Goal: Ask a question

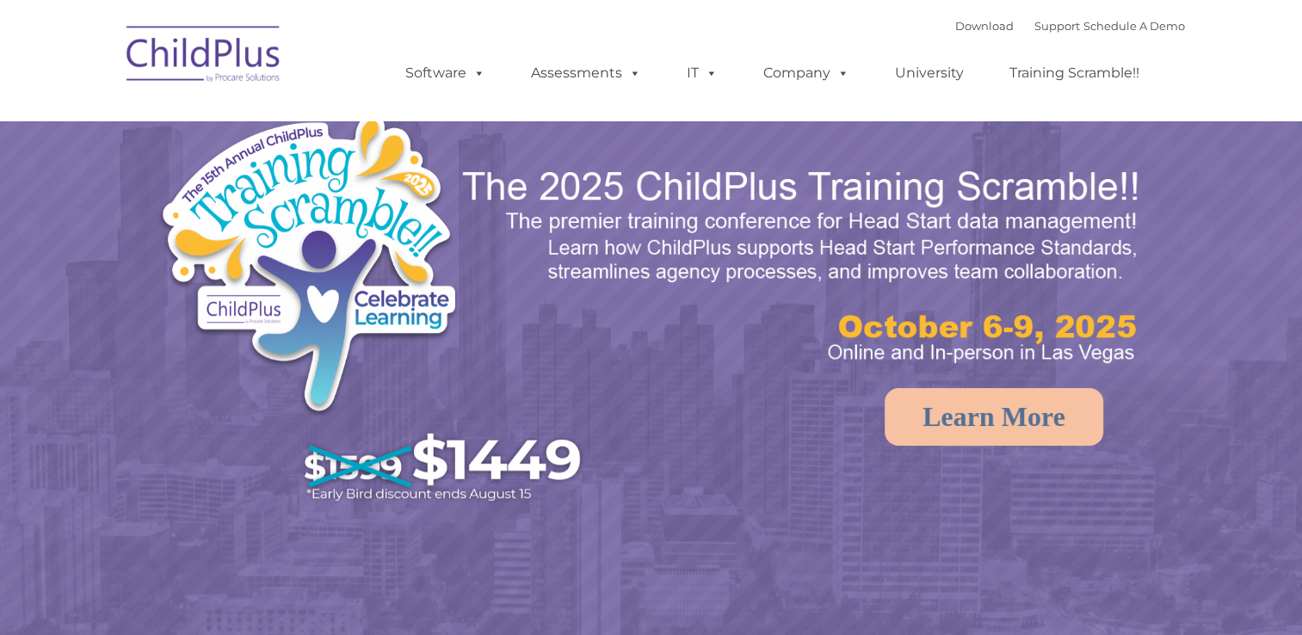
select select "MEDIUM"
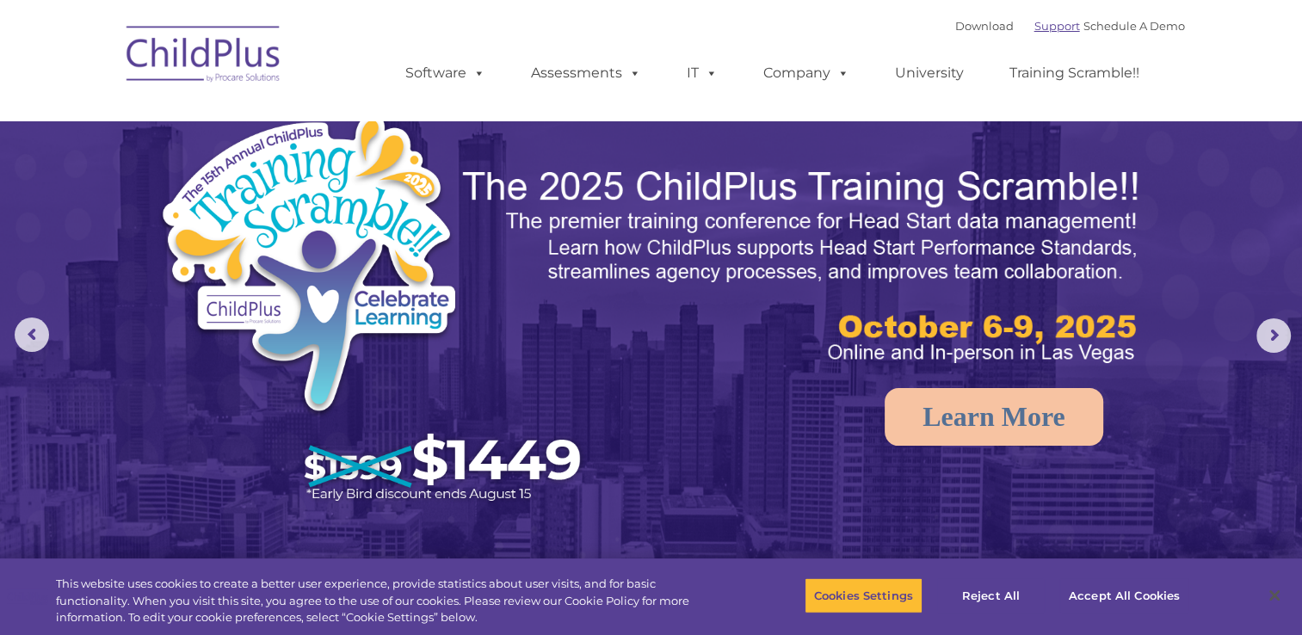
click at [1034, 29] on link "Support" at bounding box center [1057, 26] width 46 height 14
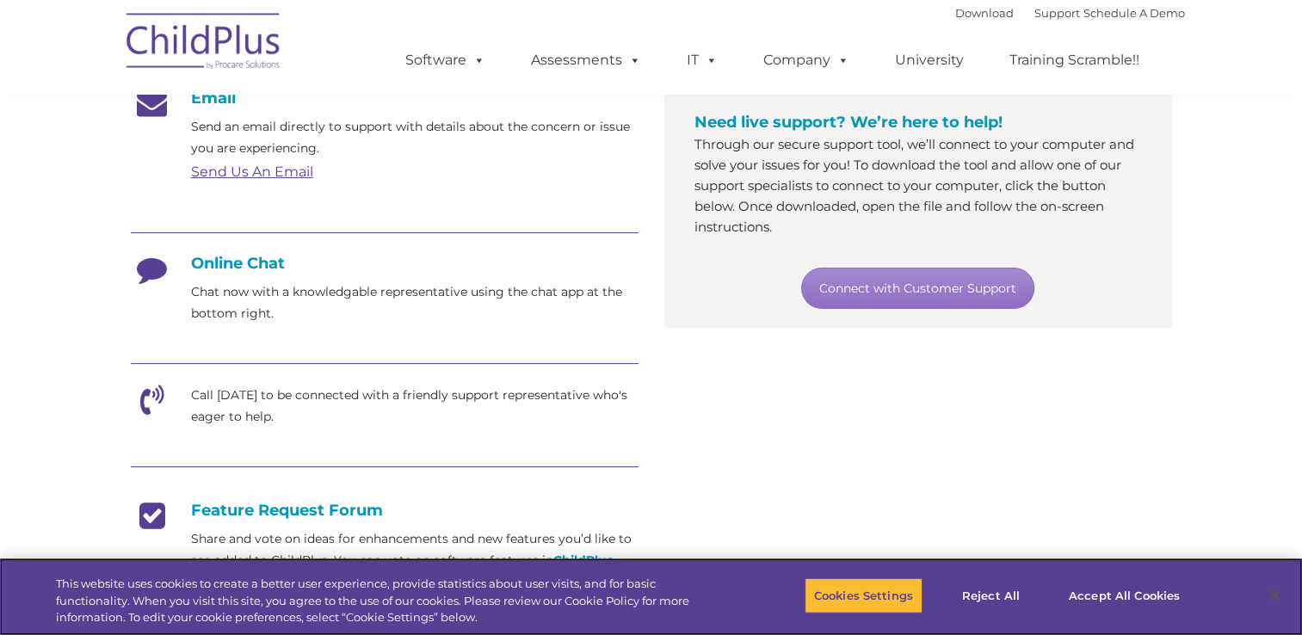
scroll to position [334, 0]
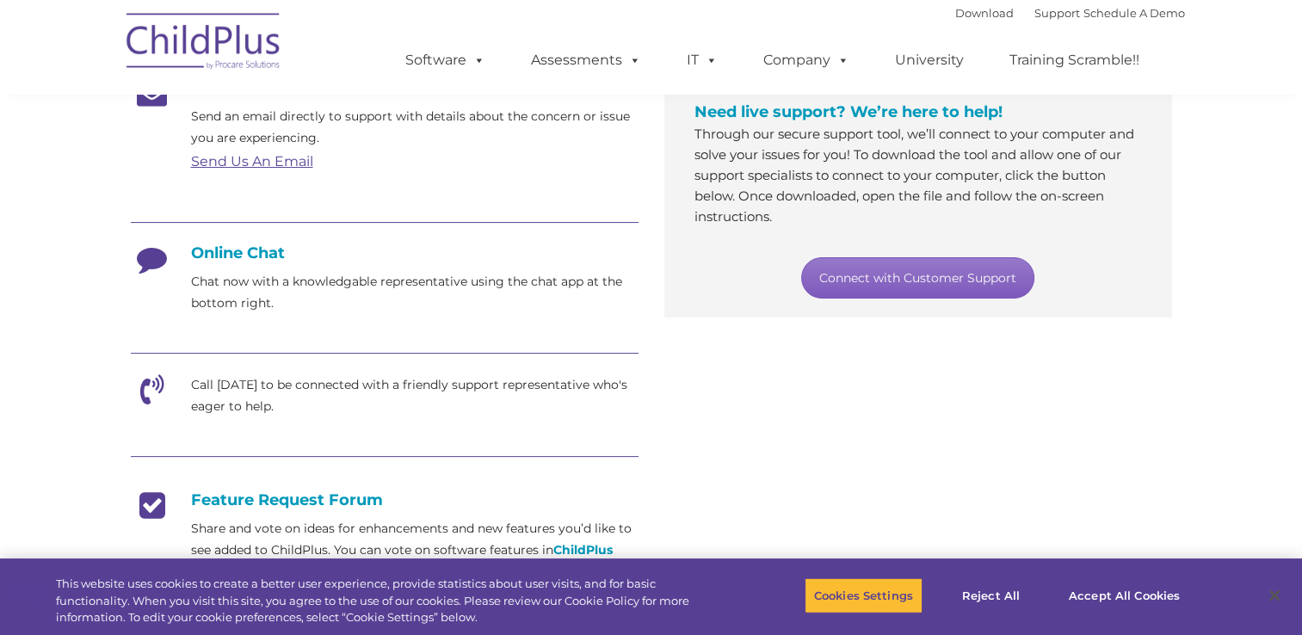
click at [902, 272] on link "Connect with Customer Support" at bounding box center [917, 277] width 233 height 41
click at [1241, 219] on section "Customer Support Need help with ChildPlus? We offer many convenient ways to con…" at bounding box center [651, 329] width 1302 height 1327
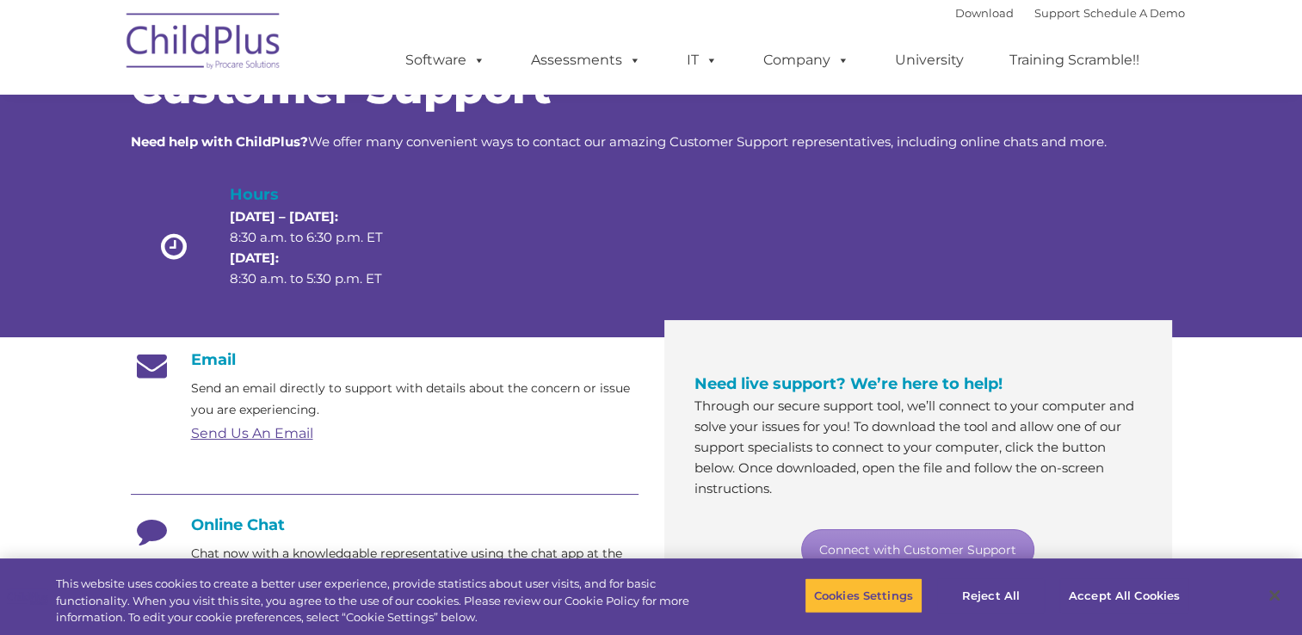
scroll to position [0, 0]
